Goal: Task Accomplishment & Management: Use online tool/utility

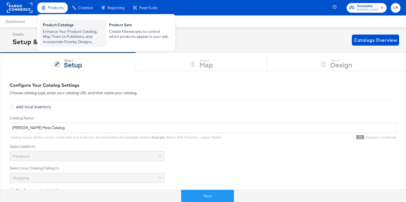
click at [68, 33] on div "Enhance Your Product Catalog, Map Them to Publishers, and Incorporate Overlay D…" at bounding box center [73, 36] width 61 height 15
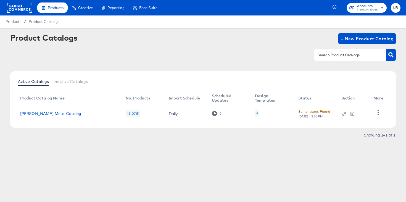
click at [28, 9] on rect at bounding box center [19, 8] width 25 height 10
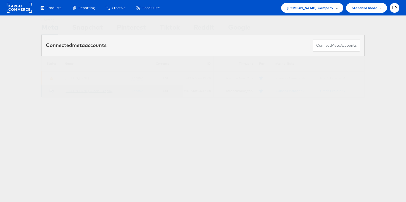
click at [83, 91] on link "Belk - Social_Display" at bounding box center [89, 91] width 48 height 4
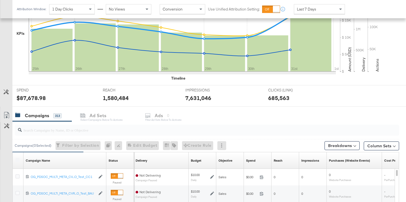
scroll to position [145, 0]
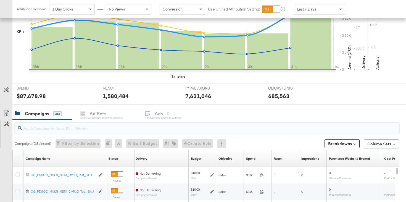
click at [53, 126] on input "search" at bounding box center [193, 126] width 343 height 11
type input "kargo"
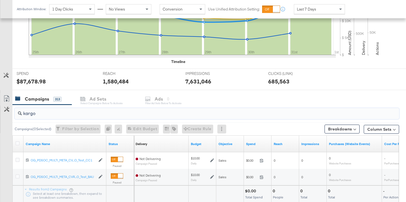
scroll to position [201, 0]
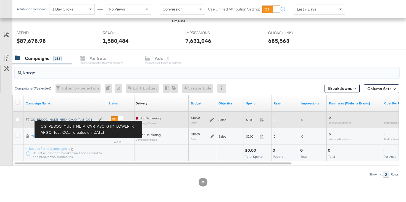
click at [55, 118] on div "OG_PDSOC_MULTI_META_CVR_ASC_GTM_LOWER_KARGO_Test_CC1 OG_PDSOC_MULTI_META_CV...O…" at bounding box center [63, 119] width 65 height 4
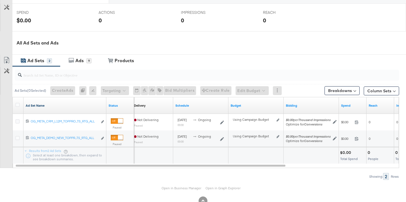
scroll to position [220, 0]
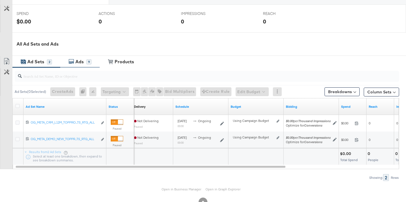
click at [77, 62] on div "Ads" at bounding box center [79, 62] width 8 height 6
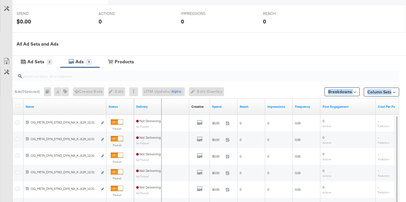
drag, startPoint x: 106, startPoint y: 102, endPoint x: 270, endPoint y: 89, distance: 164.5
click at [270, 89] on div "Ads ( 0 Selected) 0 Rename 0 ads Tags for 0 campaigns Create Rule Edit 0 ads Ed…" at bounding box center [199, 165] width 399 height 197
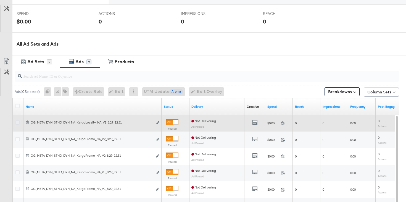
click at [18, 122] on icon at bounding box center [17, 123] width 4 height 4
click at [0, 0] on input "checkbox" at bounding box center [0, 0] width 0 height 0
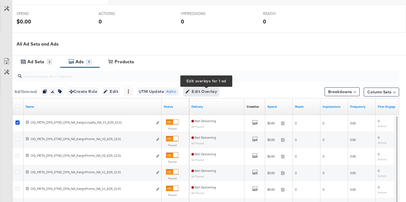
click at [210, 93] on span "Edit Overlay Edit overlays for 1 ad" at bounding box center [201, 91] width 32 height 7
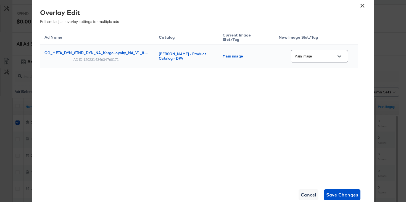
click at [333, 53] on input "Main image" at bounding box center [316, 56] width 44 height 6
click at [341, 70] on img at bounding box center [341, 69] width 1 height 1
type input "Slot_8"
click at [352, 194] on span "Save Changes" at bounding box center [342, 195] width 32 height 8
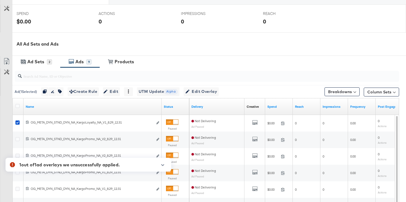
click at [163, 164] on icon "button" at bounding box center [163, 165] width 4 height 3
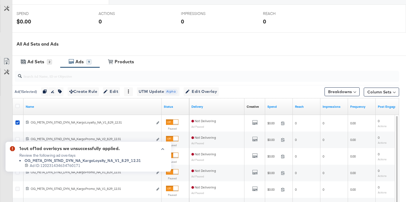
click at [82, 164] on div "120231434634760171 Ad ID: 120231434634760171" at bounding box center [83, 165] width 116 height 5
click at [68, 164] on span "Ad ID: 120231434634760171" at bounding box center [55, 165] width 51 height 5
click at [66, 165] on span "Ad ID: 120231434634760171" at bounding box center [55, 165] width 51 height 5
copy span "120231434634760171"
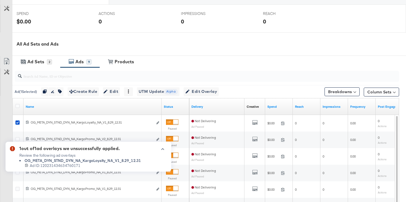
click at [229, 46] on div "All Ad Sets and Ads" at bounding box center [212, 44] width 390 height 6
click at [163, 149] on icon "button" at bounding box center [162, 149] width 3 height 2
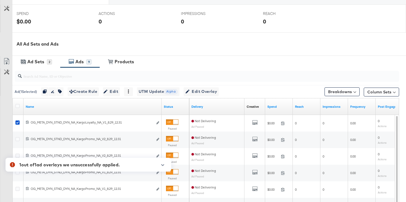
click at [273, 41] on div "All Ad Sets and Ads" at bounding box center [212, 44] width 390 height 6
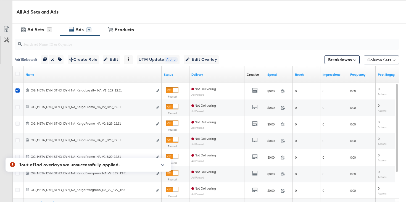
scroll to position [253, 0]
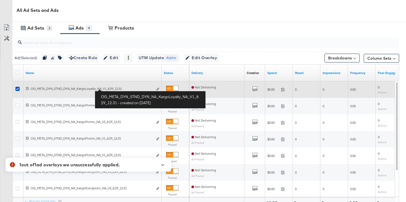
click at [105, 89] on div "OG_META_DYN_STND_DYN_NA_KargoLoyalty_NA_V1_8.29_12.31 OG_META_DYN_STND_DYN_NA_K…" at bounding box center [92, 89] width 122 height 4
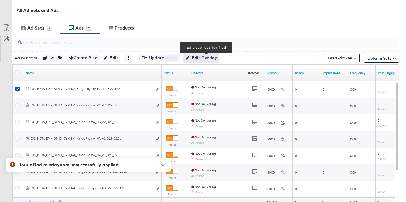
click at [210, 59] on span "Edit Overlay Edit overlays for 1 ad" at bounding box center [201, 57] width 32 height 7
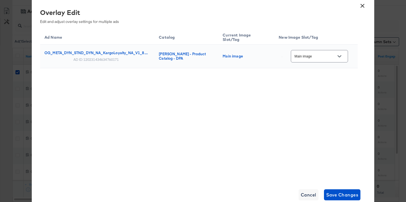
scroll to position [272, 0]
click at [361, 5] on button "×" at bounding box center [363, 4] width 10 height 10
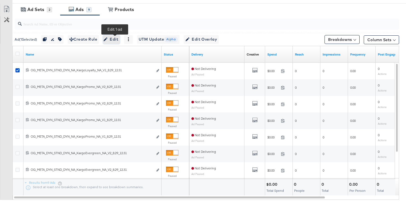
click at [108, 38] on icon "button" at bounding box center [106, 40] width 4 height 4
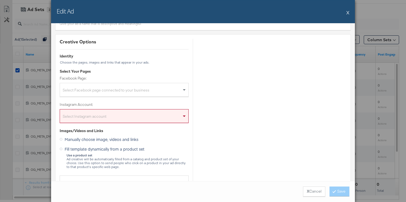
scroll to position [38, 0]
click at [154, 90] on div "Select Facebook page connected to your business" at bounding box center [124, 90] width 129 height 11
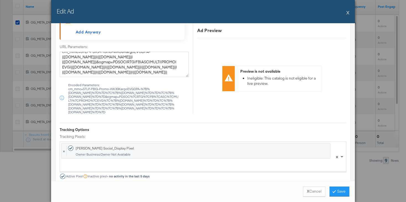
scroll to position [568, 0]
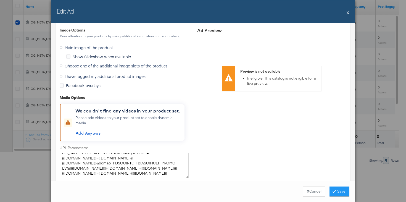
click at [97, 47] on span "Main image of the product" at bounding box center [89, 48] width 48 height 6
click at [0, 0] on input "Main image of the product" at bounding box center [0, 0] width 0 height 0
click at [348, 13] on button "X" at bounding box center [348, 12] width 3 height 11
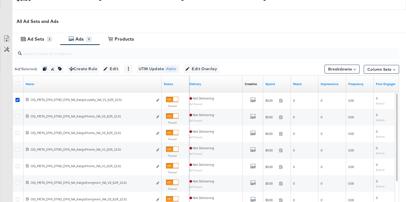
scroll to position [280, 0]
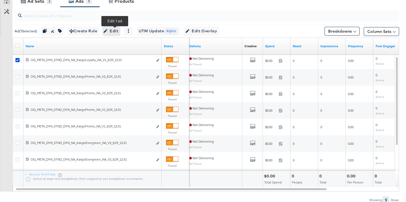
click at [110, 33] on span "Edit" at bounding box center [112, 31] width 14 height 7
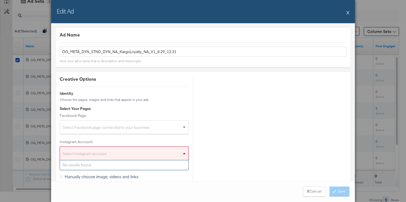
click at [93, 149] on div "Select Instagram account" at bounding box center [124, 154] width 129 height 11
click at [82, 168] on div "No results found" at bounding box center [124, 165] width 129 height 10
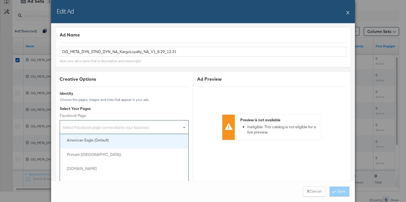
click at [102, 127] on div "Select Facebook page connected to your business" at bounding box center [124, 128] width 129 height 11
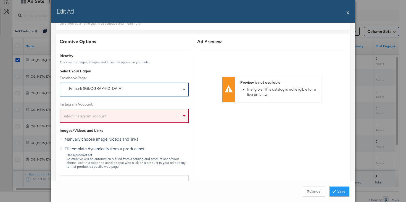
scroll to position [44, 0]
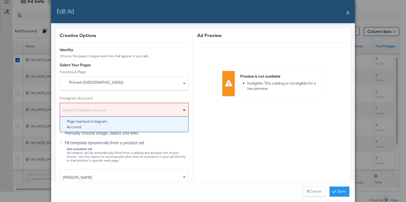
click at [129, 105] on div "Select Instagram account" at bounding box center [124, 110] width 129 height 11
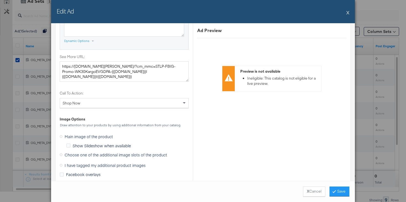
scroll to position [487, 0]
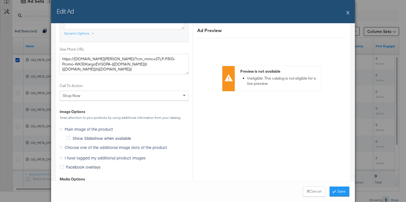
click at [83, 168] on span "Facebook overlays" at bounding box center [83, 167] width 35 height 6
click at [0, 0] on input "Facebook overlays" at bounding box center [0, 0] width 0 height 0
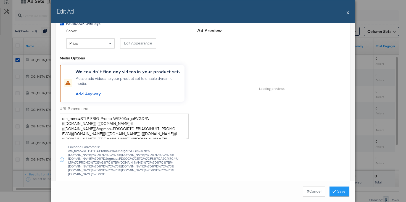
scroll to position [629, 0]
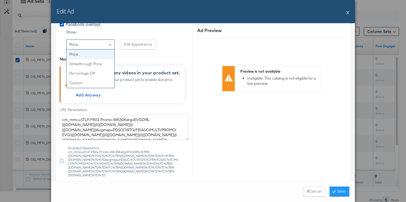
click at [94, 48] on div "Price" at bounding box center [91, 44] width 48 height 9
click at [124, 31] on div "Show: Price Price Strikethrough Price Percentage Off Custom Edit Appearance" at bounding box center [127, 41] width 122 height 23
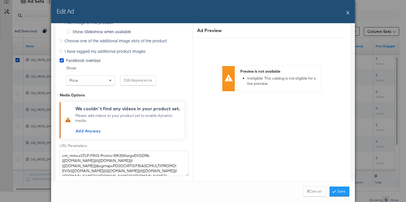
scroll to position [550, 0]
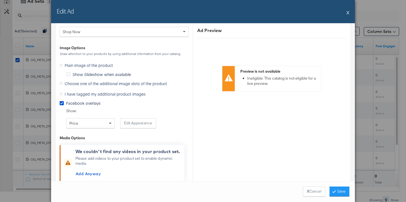
click at [83, 84] on span "Choose one of the additional image slots of the product" at bounding box center [116, 84] width 103 height 6
click at [0, 0] on input "Choose one of the additional image slots of the product" at bounding box center [0, 0] width 0 height 0
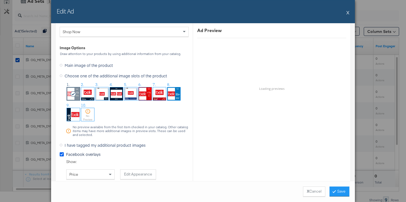
click at [61, 154] on icon at bounding box center [62, 154] width 4 height 4
click at [0, 0] on input "Facebook overlays" at bounding box center [0, 0] width 0 height 0
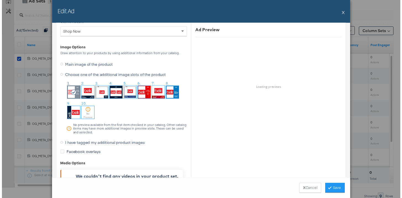
scroll to position [546, 0]
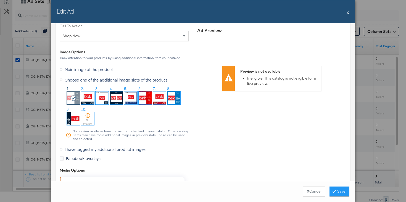
click at [176, 96] on img at bounding box center [174, 98] width 13 height 13
click at [341, 192] on button "Save" at bounding box center [340, 192] width 20 height 10
